Goal: Task Accomplishment & Management: Use online tool/utility

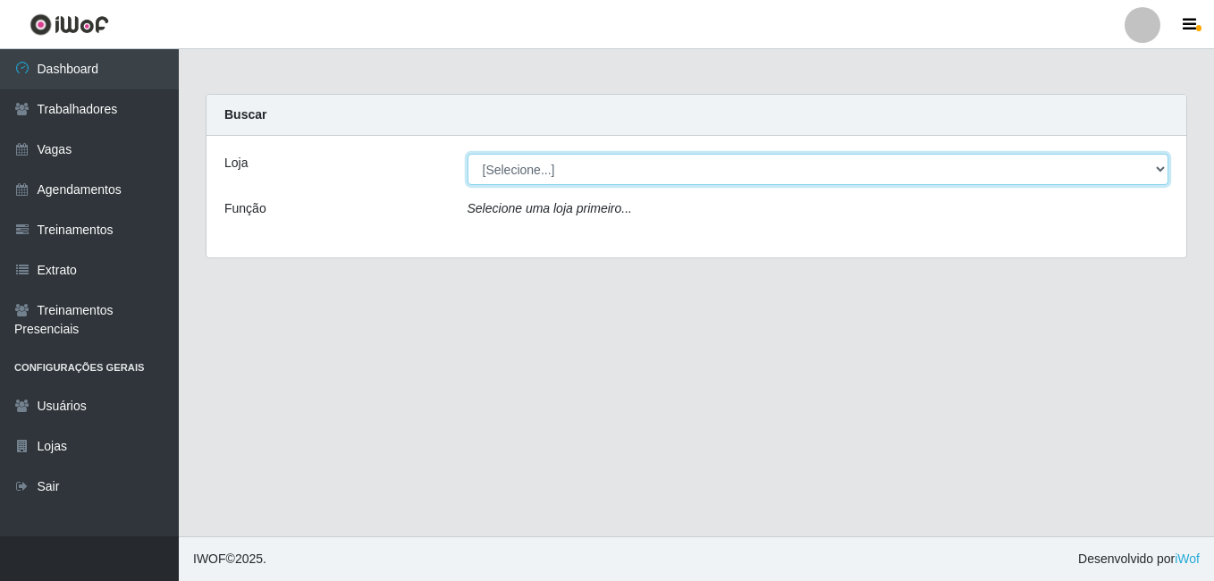
click at [529, 163] on select "[Selecione...] [PERSON_NAME]" at bounding box center [818, 169] width 702 height 31
select select "230"
click at [467, 154] on select "[Selecione...] [PERSON_NAME]" at bounding box center [818, 169] width 702 height 31
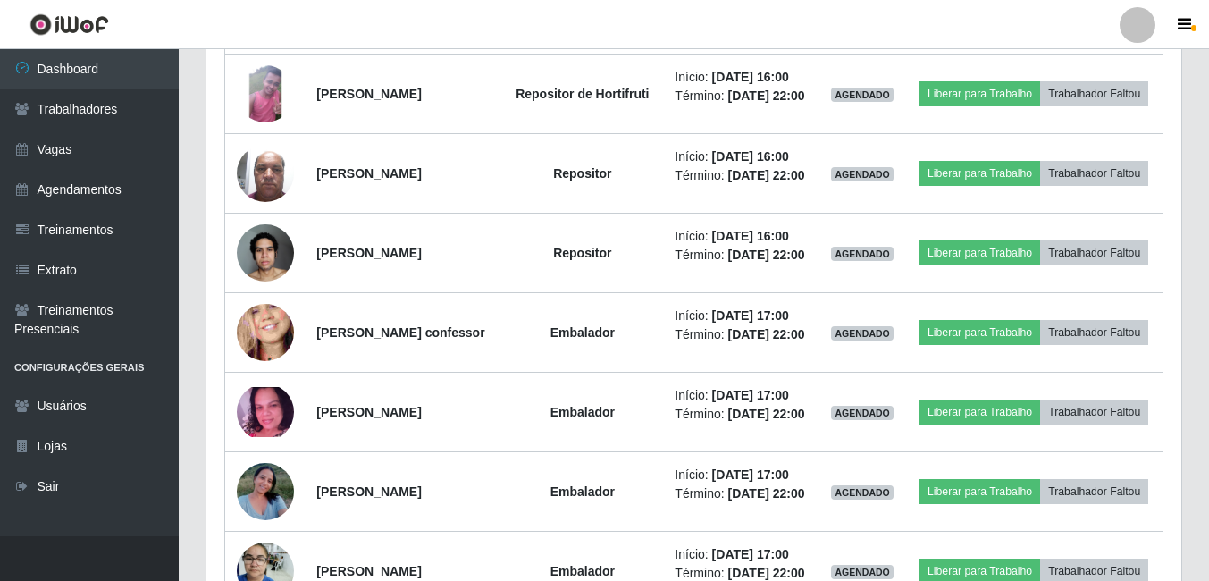
scroll to position [1787, 0]
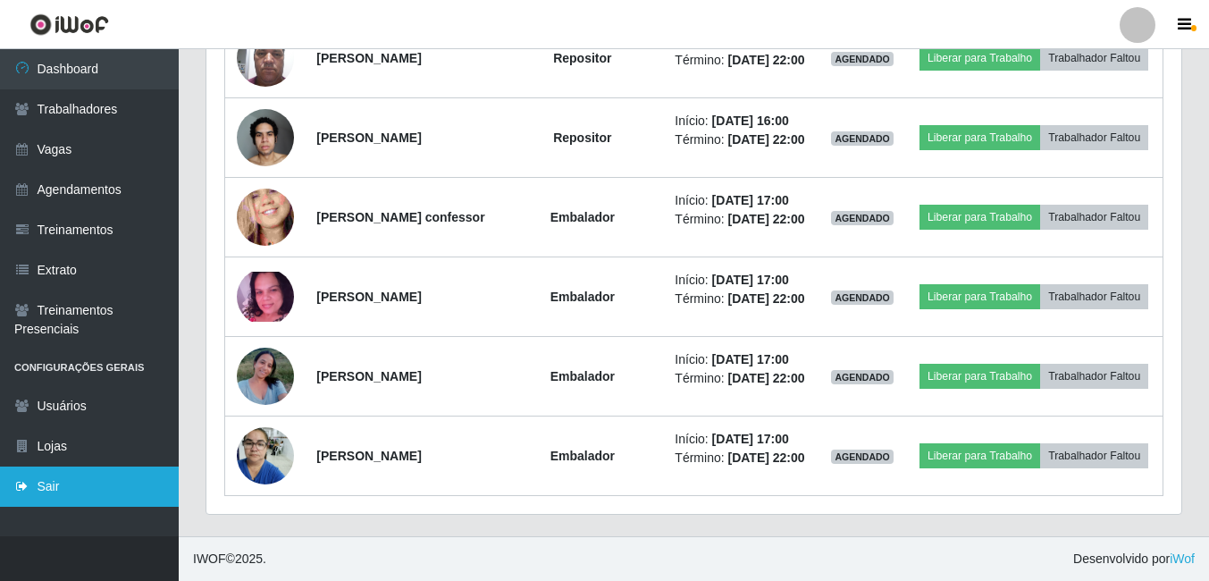
click at [74, 491] on link "Sair" at bounding box center [89, 487] width 179 height 40
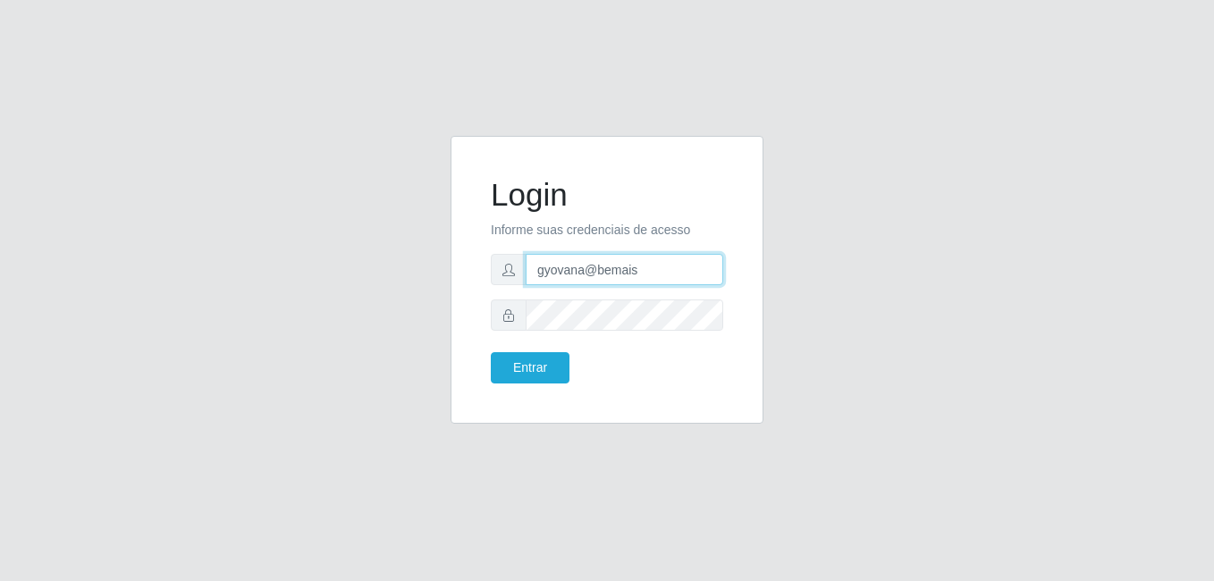
click at [604, 274] on input "gyovana@bemais" at bounding box center [625, 269] width 198 height 31
type input "[PERSON_NAME]"
click at [539, 377] on button "Entrar" at bounding box center [530, 367] width 79 height 31
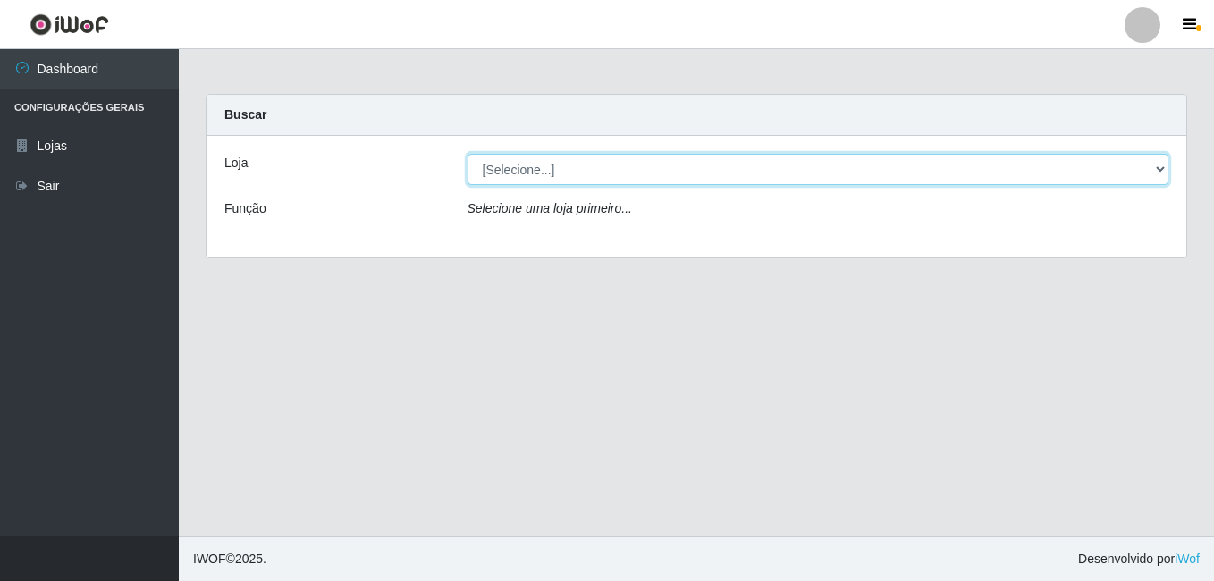
click at [611, 172] on select "[Selecione...] [PERSON_NAME]" at bounding box center [818, 169] width 702 height 31
select select "230"
click at [467, 154] on select "[Selecione...] [PERSON_NAME]" at bounding box center [818, 169] width 702 height 31
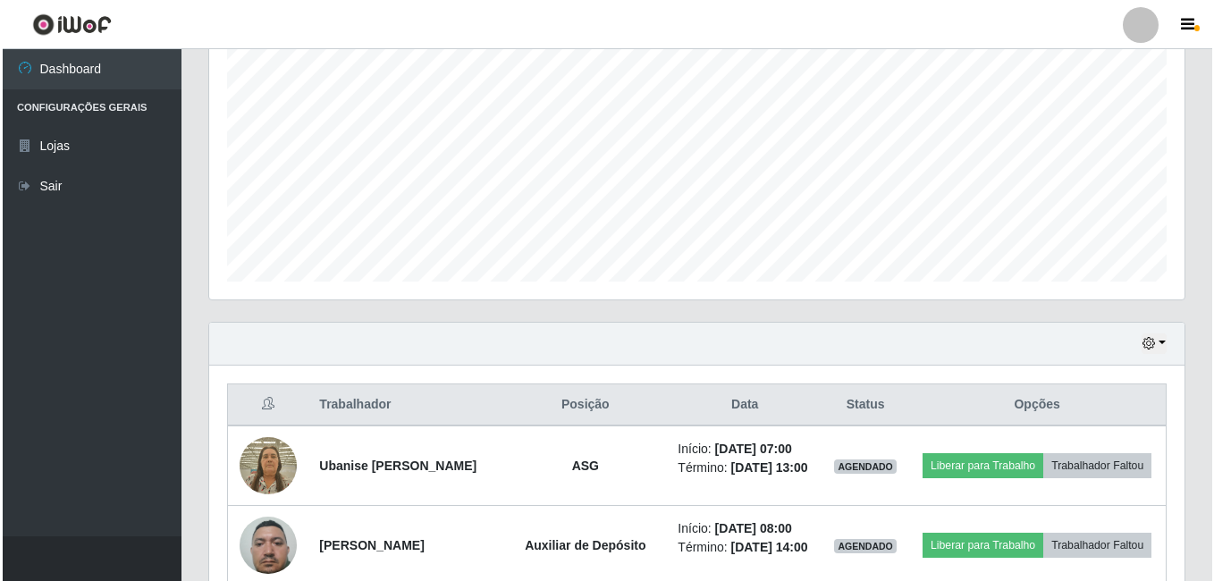
scroll to position [447, 0]
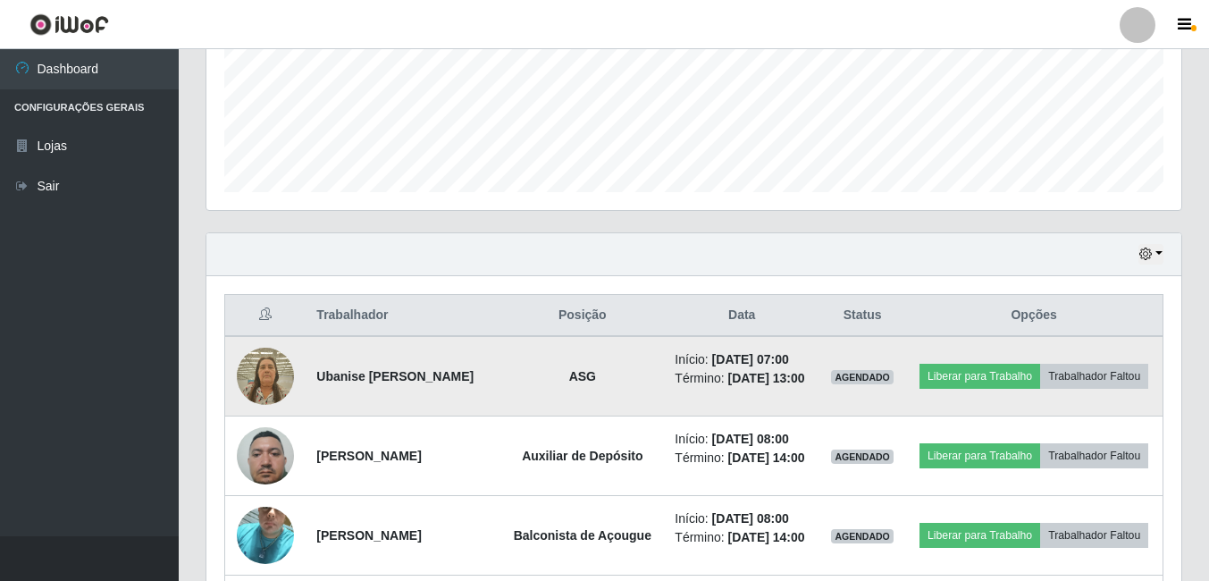
click at [273, 365] on img at bounding box center [265, 376] width 57 height 76
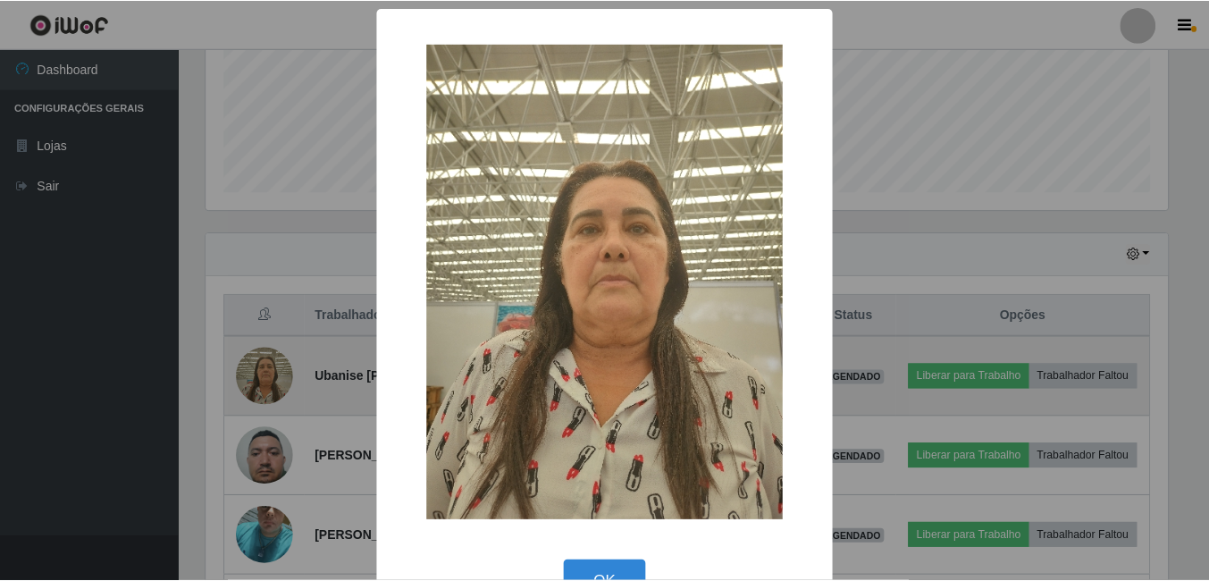
scroll to position [371, 966]
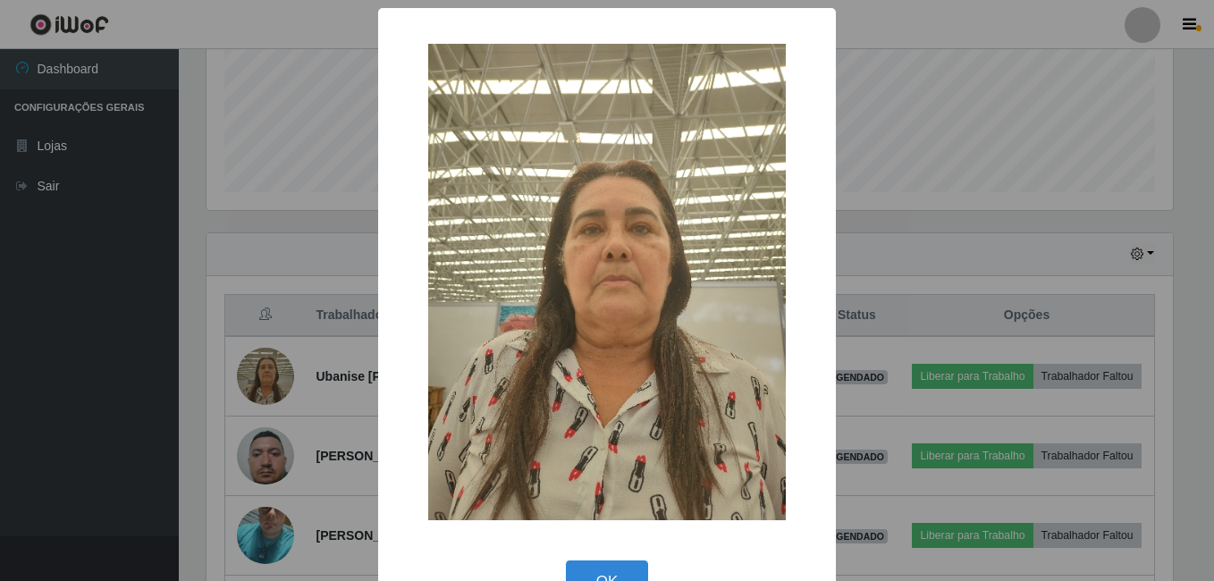
click at [295, 322] on div "× OK Cancel" at bounding box center [607, 290] width 1214 height 581
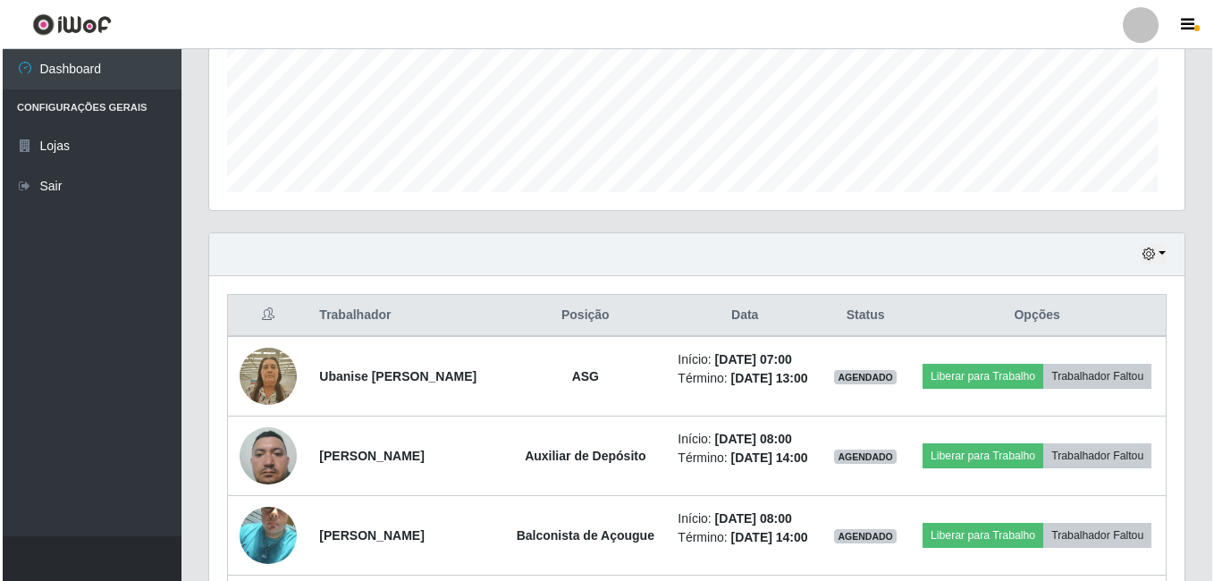
scroll to position [371, 975]
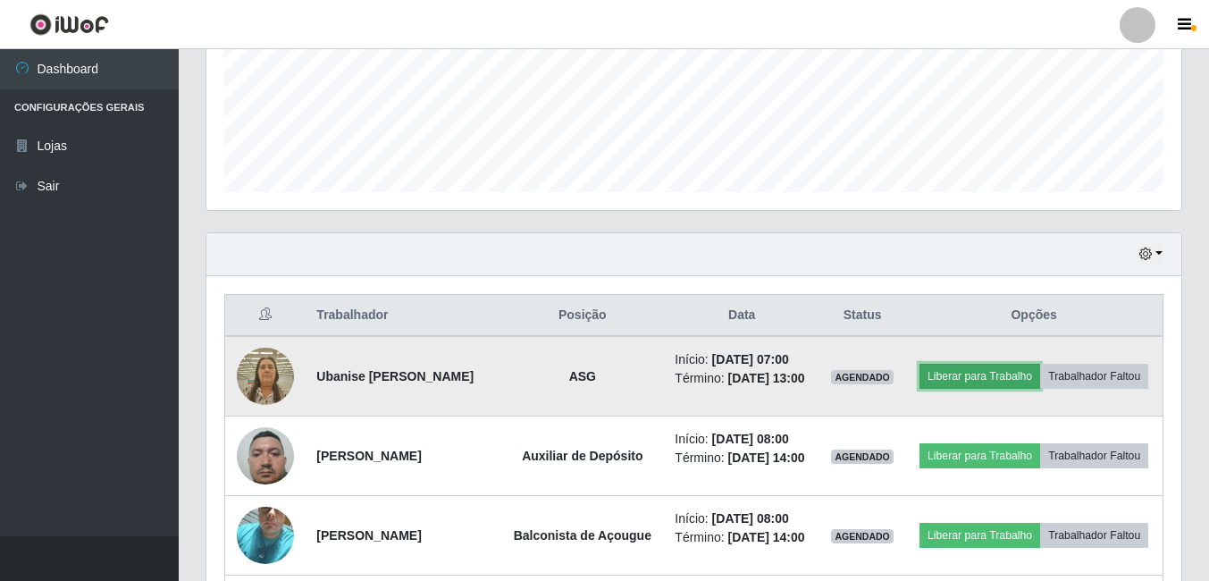
click at [1040, 367] on button "Liberar para Trabalho" at bounding box center [980, 376] width 121 height 25
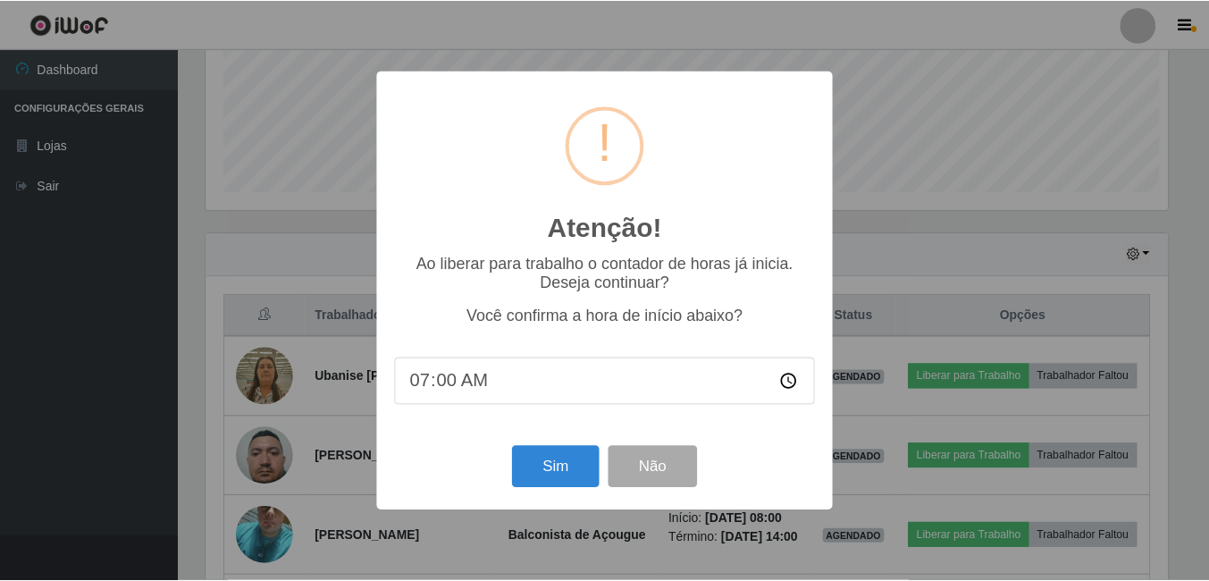
scroll to position [371, 966]
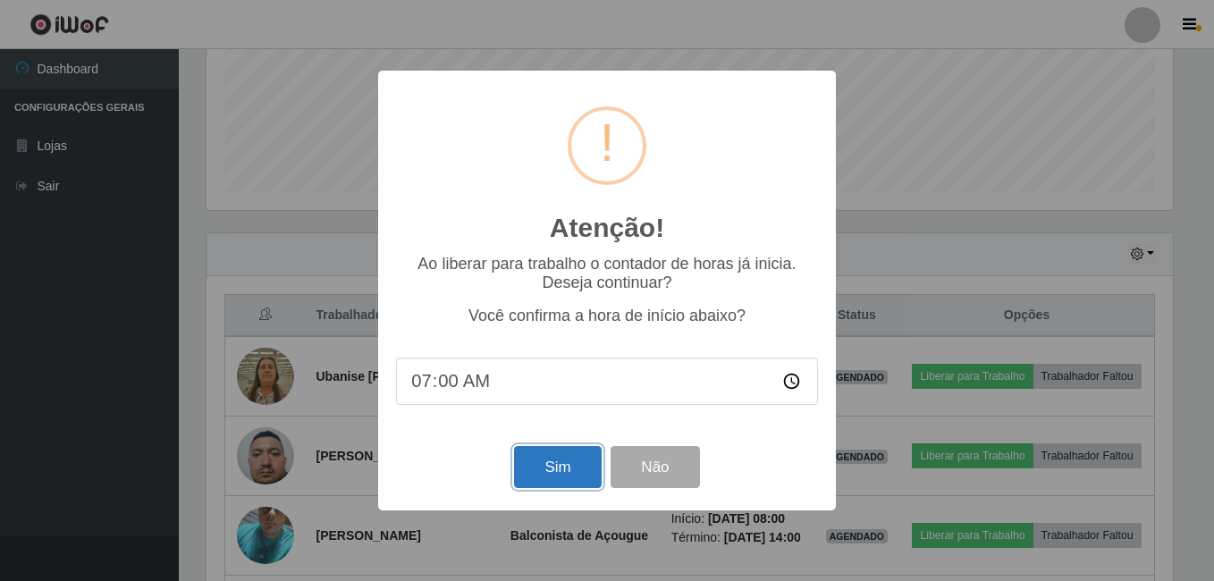
click at [553, 478] on button "Sim" at bounding box center [557, 467] width 87 height 42
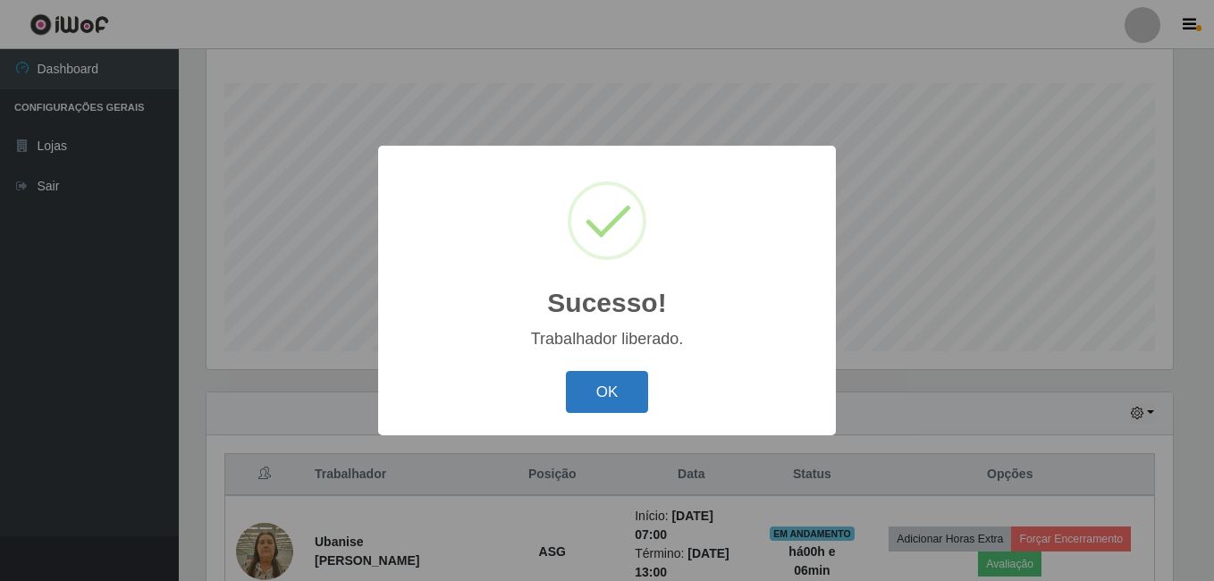
click at [568, 394] on button "OK" at bounding box center [607, 392] width 83 height 42
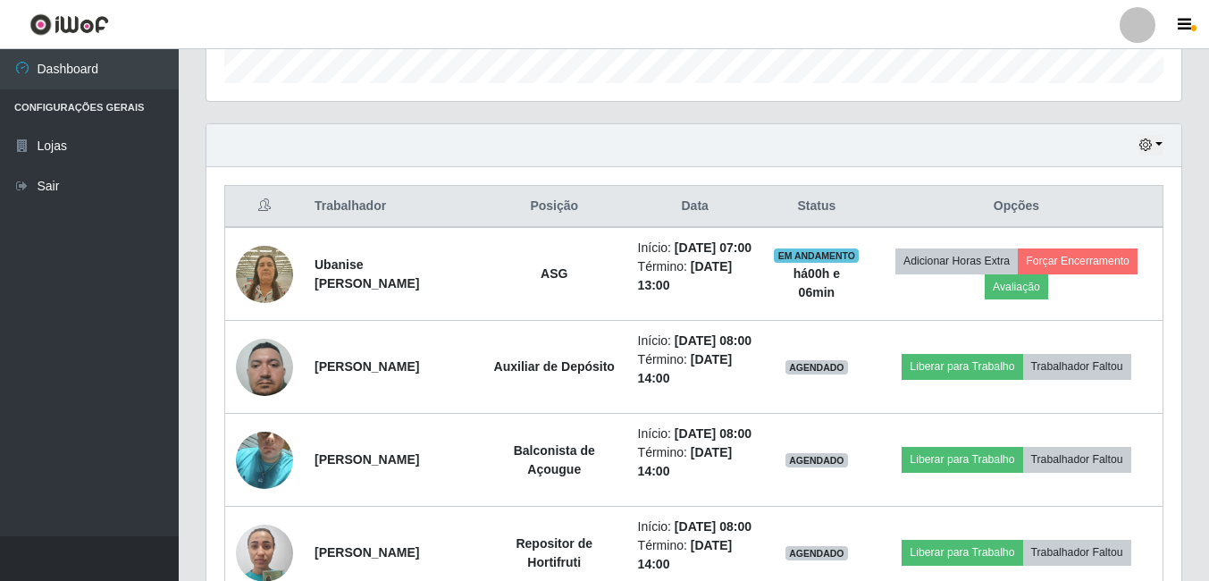
scroll to position [645, 0]
